Goal: Task Accomplishment & Management: Use online tool/utility

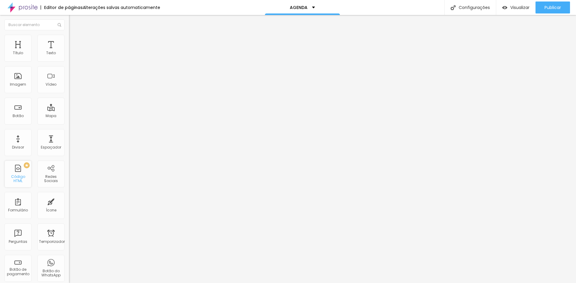
click at [21, 176] on div "PREMIUM Código HTML" at bounding box center [17, 174] width 27 height 27
click at [69, 91] on div at bounding box center [103, 75] width 69 height 46
drag, startPoint x: 45, startPoint y: 88, endPoint x: 2, endPoint y: 68, distance: 46.7
click at [69, 68] on div "Código HTML 0 caracteres 1 Insira seu código aqui XXXXXXXXXXXXXXXXXXXXXXXXXXXXX…" at bounding box center [103, 55] width 69 height 29
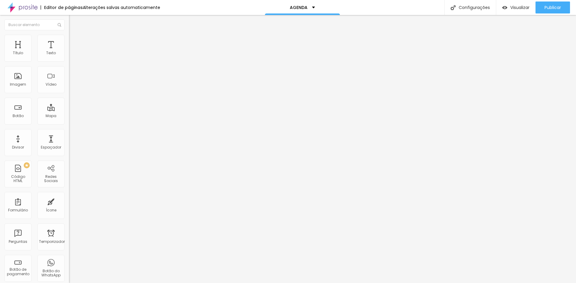
click at [74, 41] on font "Avançado" at bounding box center [84, 38] width 20 height 5
click at [69, 35] on li "Conteúdo" at bounding box center [103, 32] width 69 height 6
click at [69, 52] on img at bounding box center [71, 50] width 4 height 4
drag, startPoint x: 320, startPoint y: 100, endPoint x: 142, endPoint y: 49, distance: 184.6
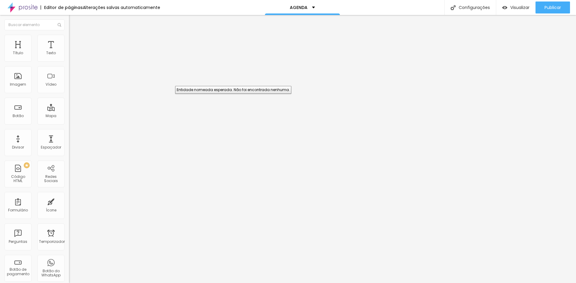
click at [21, 175] on div "PREMIUM Código HTML" at bounding box center [17, 174] width 27 height 27
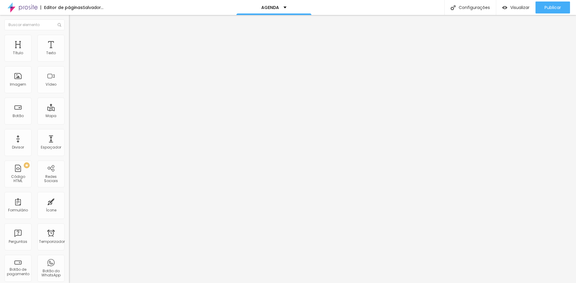
click at [69, 83] on div at bounding box center [103, 75] width 69 height 46
click at [69, 130] on div "Editar nulo Conteúdo Avançado Código HTML 0 caracteres 1 <!-- Widget de link do…" at bounding box center [103, 149] width 69 height 268
click at [69, 61] on div at bounding box center [103, 58] width 69 height 5
click at [69, 134] on div "Editar nulo Conteúdo Avançado Código HTML 0 caracteres 1 <!-- Widget de link do…" at bounding box center [103, 149] width 69 height 268
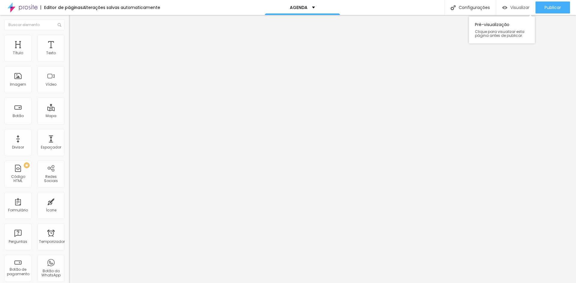
click at [514, 5] on font "Visualizar" at bounding box center [519, 7] width 19 height 6
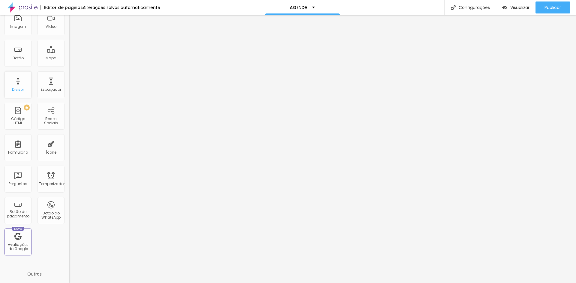
scroll to position [60, 0]
click at [15, 211] on font "Botão de pagamento" at bounding box center [18, 211] width 22 height 9
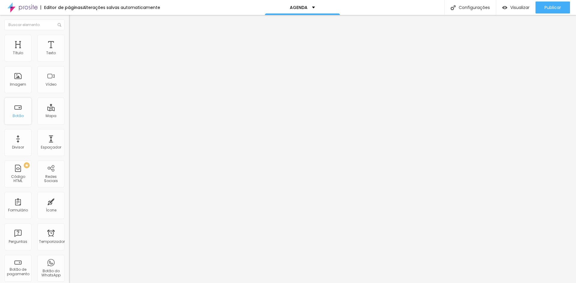
click at [19, 116] on font "Botão" at bounding box center [18, 115] width 11 height 5
click at [69, 123] on input "https://" at bounding box center [105, 121] width 72 height 6
click at [69, 121] on input "https://" at bounding box center [105, 121] width 72 height 6
click at [69, 124] on input "https://" at bounding box center [105, 121] width 72 height 6
paste input "https://calendly.com/wanessaandrade"
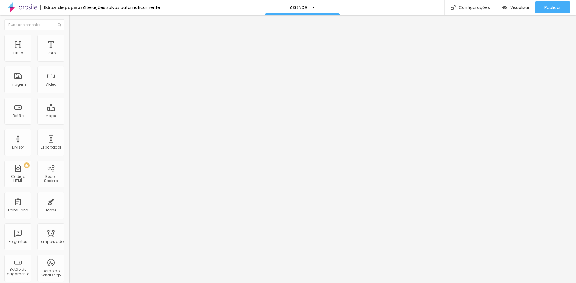
scroll to position [0, 31]
click at [69, 134] on div "URL https://https://calendly.com/wanessaandrade Abrir em uma nova aba" at bounding box center [103, 124] width 69 height 20
click at [550, 7] on font "Publicar" at bounding box center [552, 7] width 16 height 6
click at [516, 8] on font "Visualizar" at bounding box center [514, 7] width 19 height 6
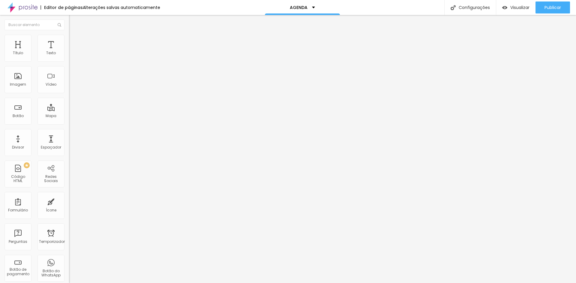
click at [69, 124] on input "https://https://calendly.com/wanessaandrade" at bounding box center [105, 121] width 72 height 6
paste input "text"
type input "https://calendly.com/wanessaandrade"
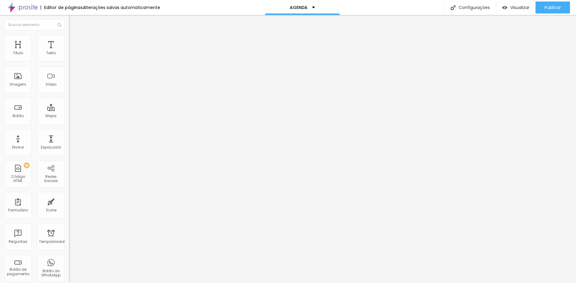
click at [69, 151] on div "Editar nulo Conteúdo Estilo Avançado Texto Click me Alinhamento Tamanho Normal …" at bounding box center [103, 149] width 69 height 268
click at [69, 56] on input "Click me" at bounding box center [105, 53] width 72 height 6
drag, startPoint x: 37, startPoint y: 67, endPoint x: 0, endPoint y: 66, distance: 37.2
click at [69, 66] on div "Texto Click me Alinhamento Tamanho Normal Pequeno Normal Grande Link URL https:…" at bounding box center [103, 90] width 69 height 87
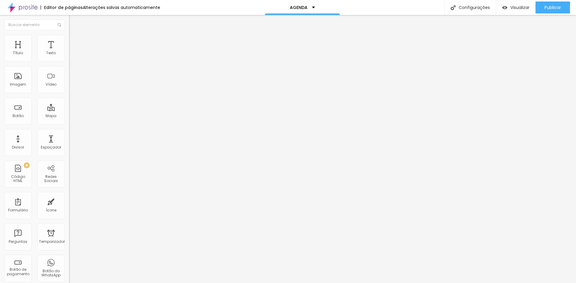
scroll to position [0, 0]
drag, startPoint x: 15, startPoint y: 69, endPoint x: 0, endPoint y: 72, distance: 15.1
click at [69, 72] on div "Texto RESERVAR Alinhamento Tamanho Normal Pequeno Normal Grande Link URL https:…" at bounding box center [103, 90] width 69 height 87
type input "AGENDAR"
click at [69, 156] on div "Editar nulo Conteúdo Estilo Avançado Texto AGENDAR Alinhamento Tamanho Normal P…" at bounding box center [103, 149] width 69 height 268
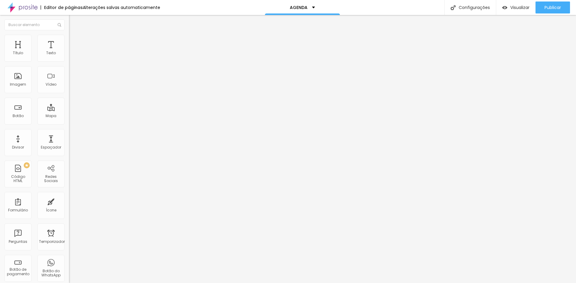
scroll to position [0, 0]
click at [69, 36] on img at bounding box center [71, 37] width 5 height 5
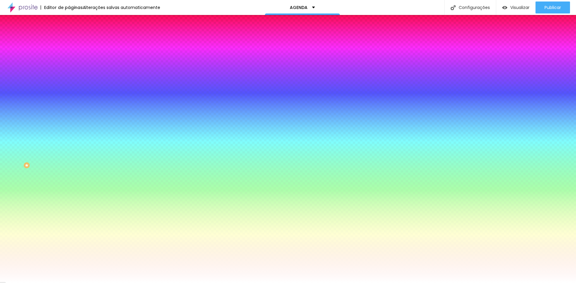
click at [74, 42] on font "Avançado" at bounding box center [84, 44] width 20 height 5
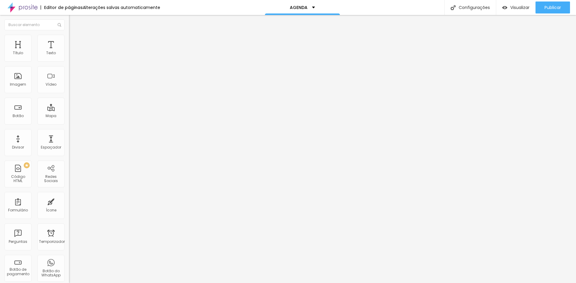
click at [69, 35] on li "Conteúdo" at bounding box center [103, 32] width 69 height 6
click at [69, 92] on font "Normal" at bounding box center [75, 91] width 13 height 5
click at [69, 107] on font "Grande" at bounding box center [76, 104] width 14 height 5
click at [517, 8] on font "Visualizar" at bounding box center [519, 7] width 19 height 6
click at [69, 37] on img at bounding box center [71, 37] width 5 height 5
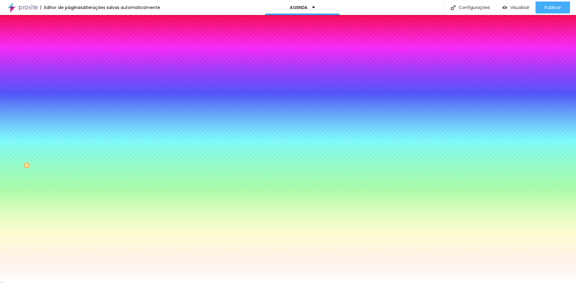
click at [74, 42] on font "Avançado" at bounding box center [84, 44] width 20 height 5
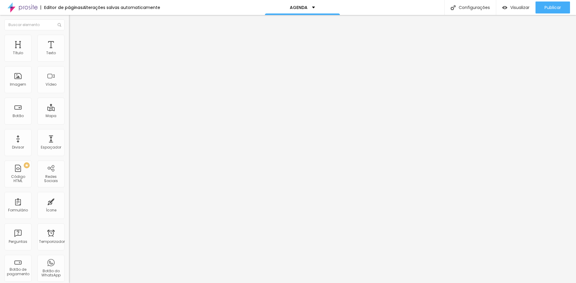
click at [69, 39] on ul "Conteúdo Estilo Avançado" at bounding box center [103, 38] width 69 height 18
click at [69, 38] on img at bounding box center [71, 37] width 5 height 5
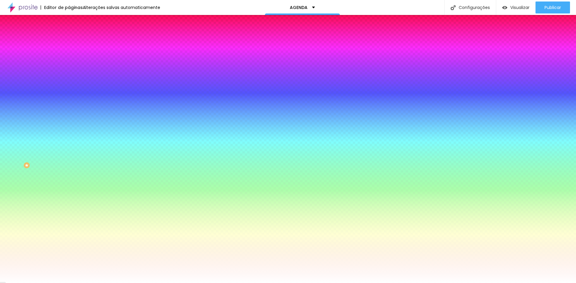
click at [69, 35] on li "Conteúdo" at bounding box center [103, 32] width 69 height 6
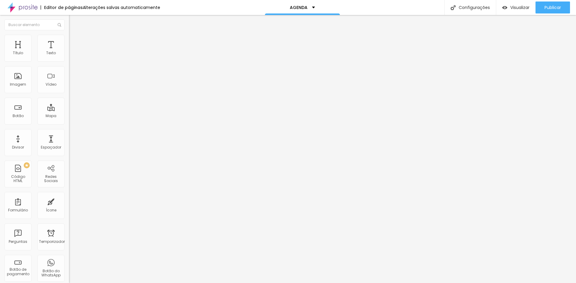
click at [74, 40] on font "Estilo" at bounding box center [78, 38] width 9 height 5
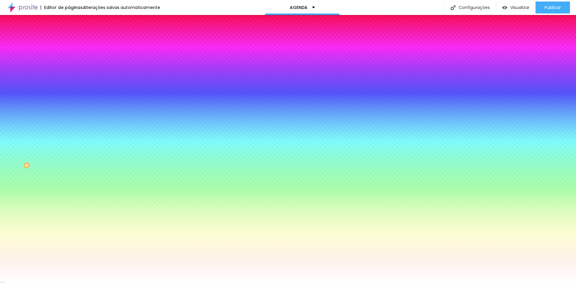
click at [74, 35] on font "Conteúdo" at bounding box center [83, 32] width 19 height 5
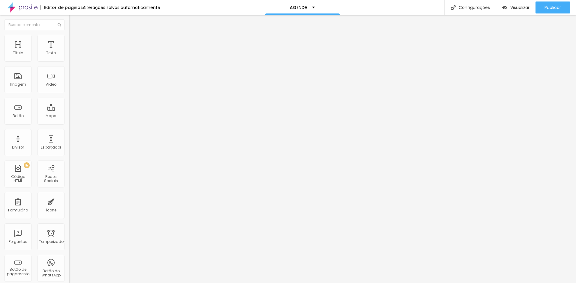
click at [69, 56] on input "AGENDAR" at bounding box center [105, 53] width 72 height 6
